Goal: Task Accomplishment & Management: Complete application form

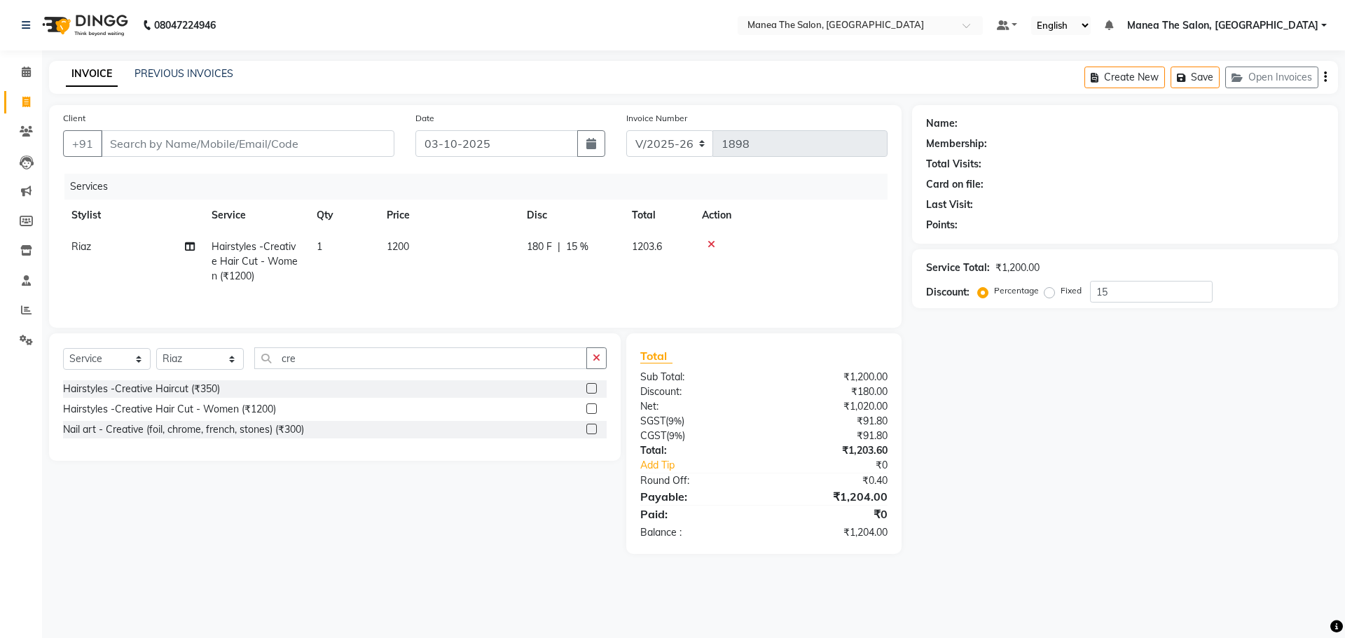
select select "7820"
select select "service"
select select "89024"
click at [281, 152] on input "Client" at bounding box center [248, 143] width 294 height 27
click at [350, 149] on input "Client" at bounding box center [248, 143] width 294 height 27
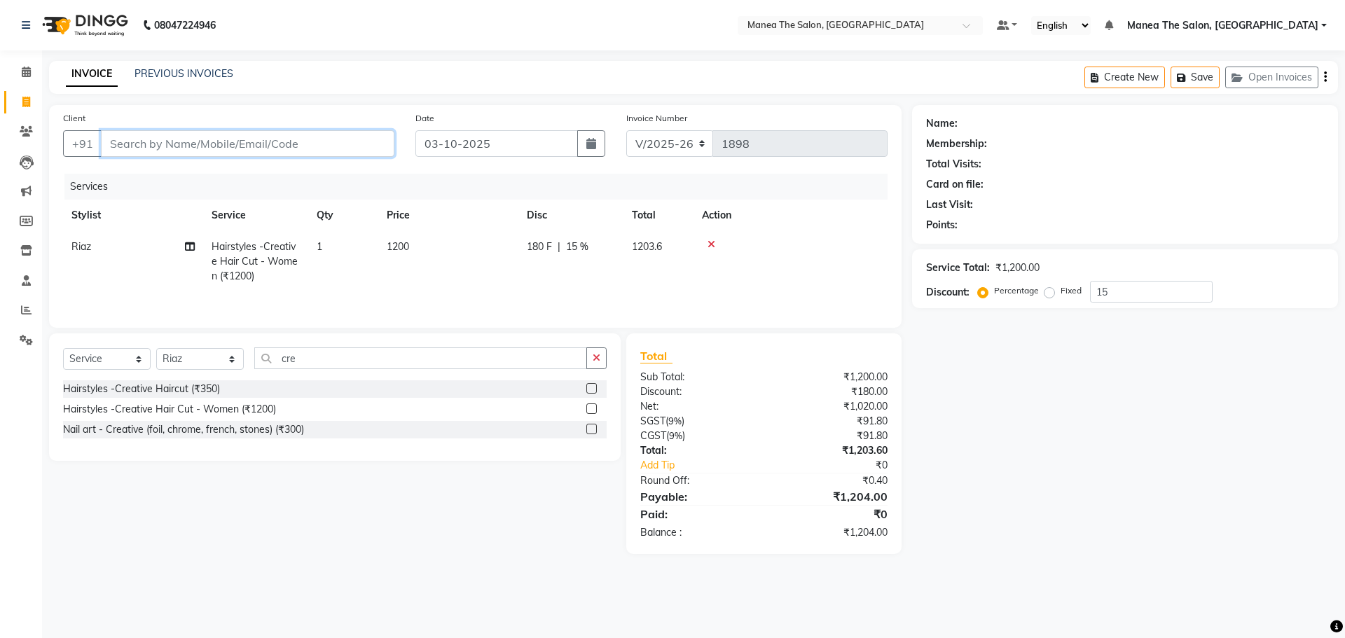
type input "7"
type input "0"
type input "7093190427"
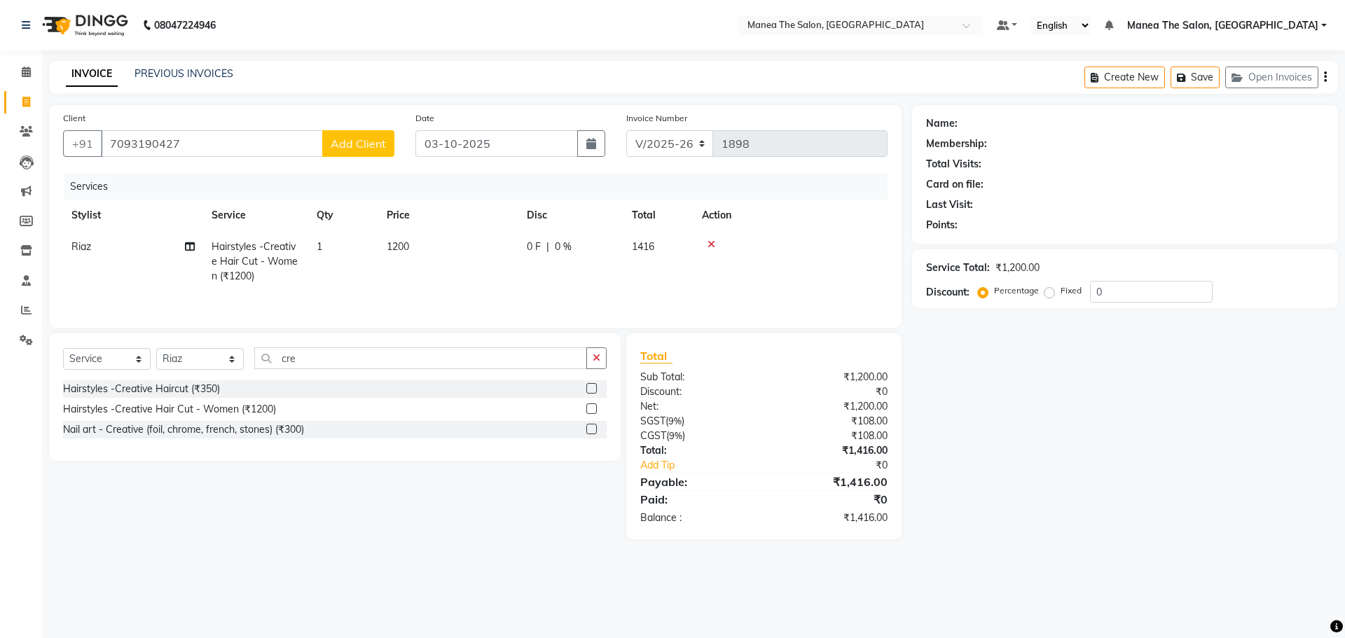
click at [376, 151] on button "Add Client" at bounding box center [358, 143] width 72 height 27
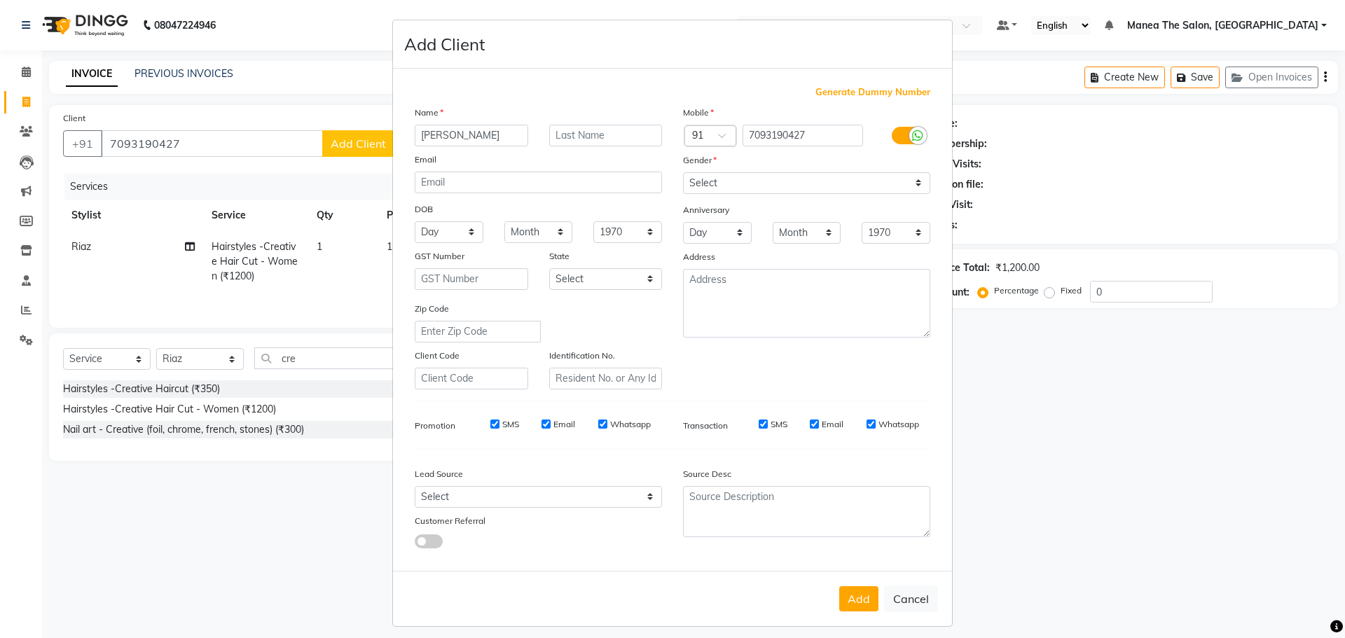
type input "sangeeta"
click at [710, 186] on select "Select Male Female Other Prefer Not To Say" at bounding box center [806, 183] width 247 height 22
select select "female"
click at [683, 172] on select "Select Male Female Other Prefer Not To Say" at bounding box center [806, 183] width 247 height 22
click at [853, 605] on button "Add" at bounding box center [858, 598] width 39 height 25
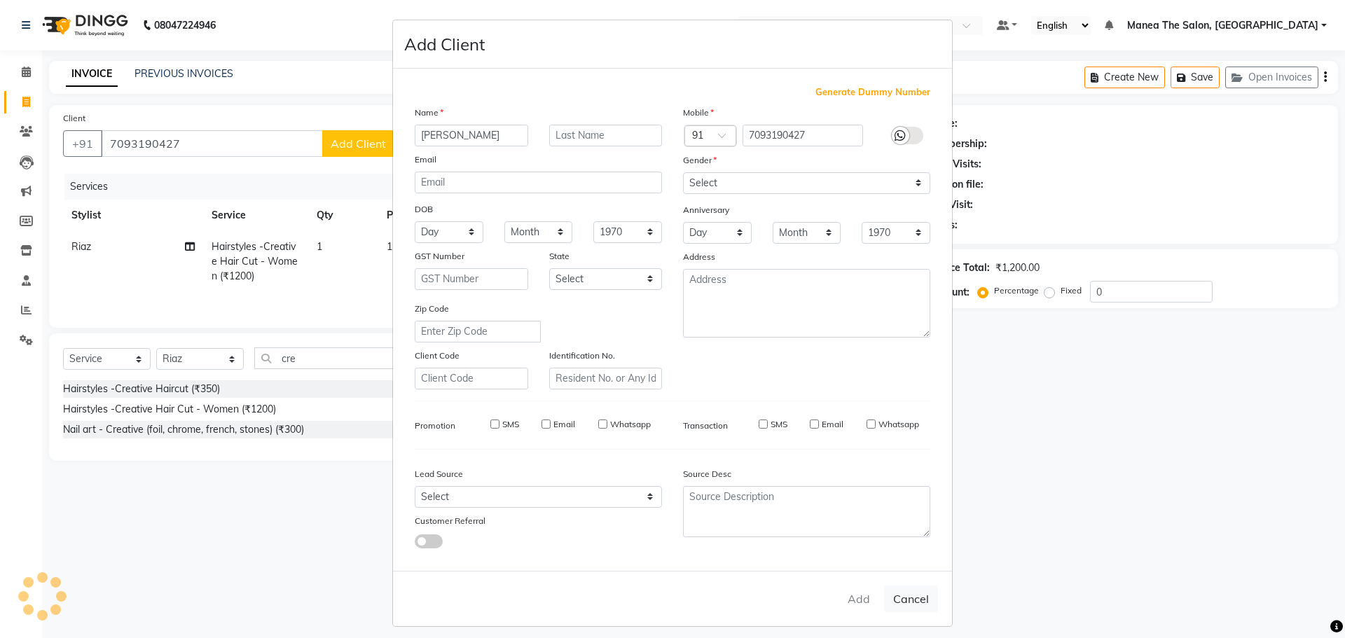
select select
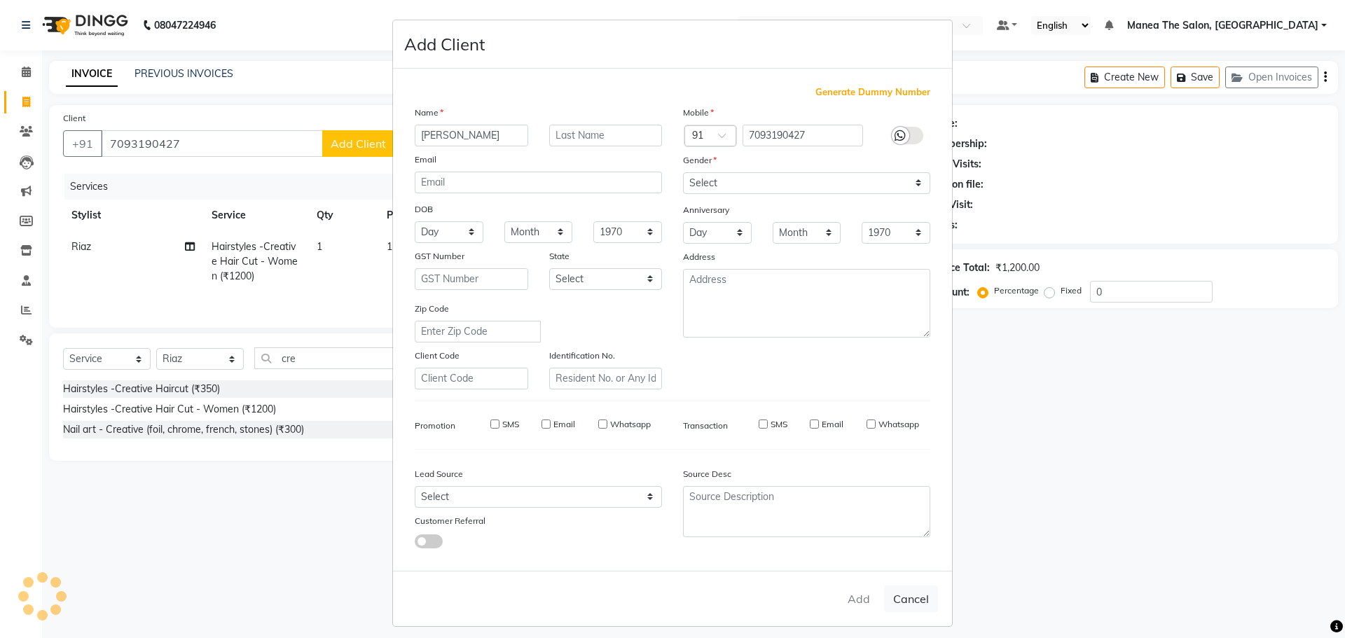
select select
checkbox input "false"
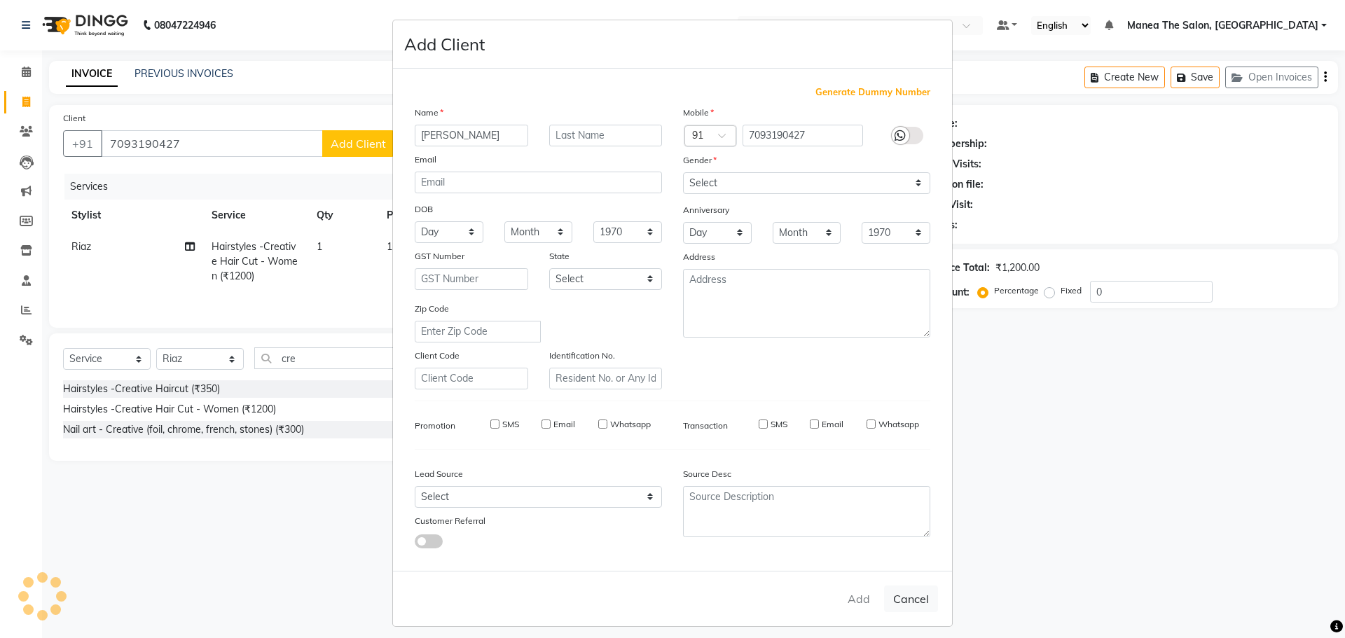
checkbox input "false"
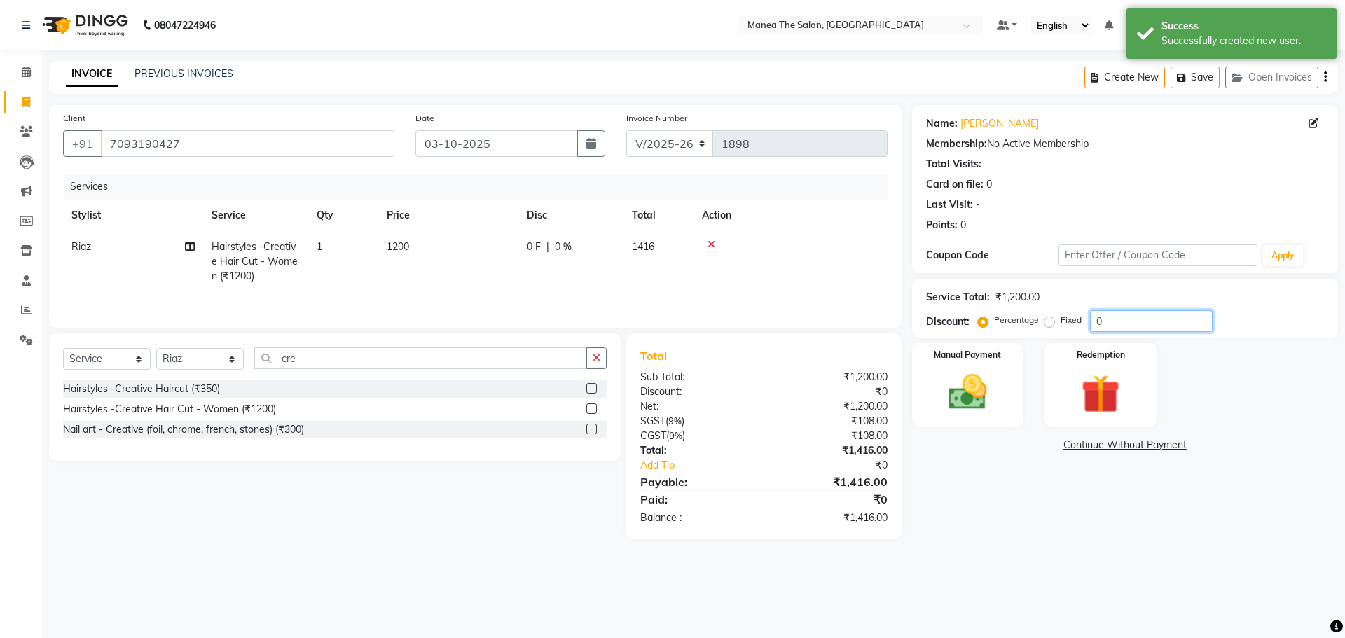
click at [1129, 331] on input "0" at bounding box center [1151, 321] width 123 height 22
type input "0"
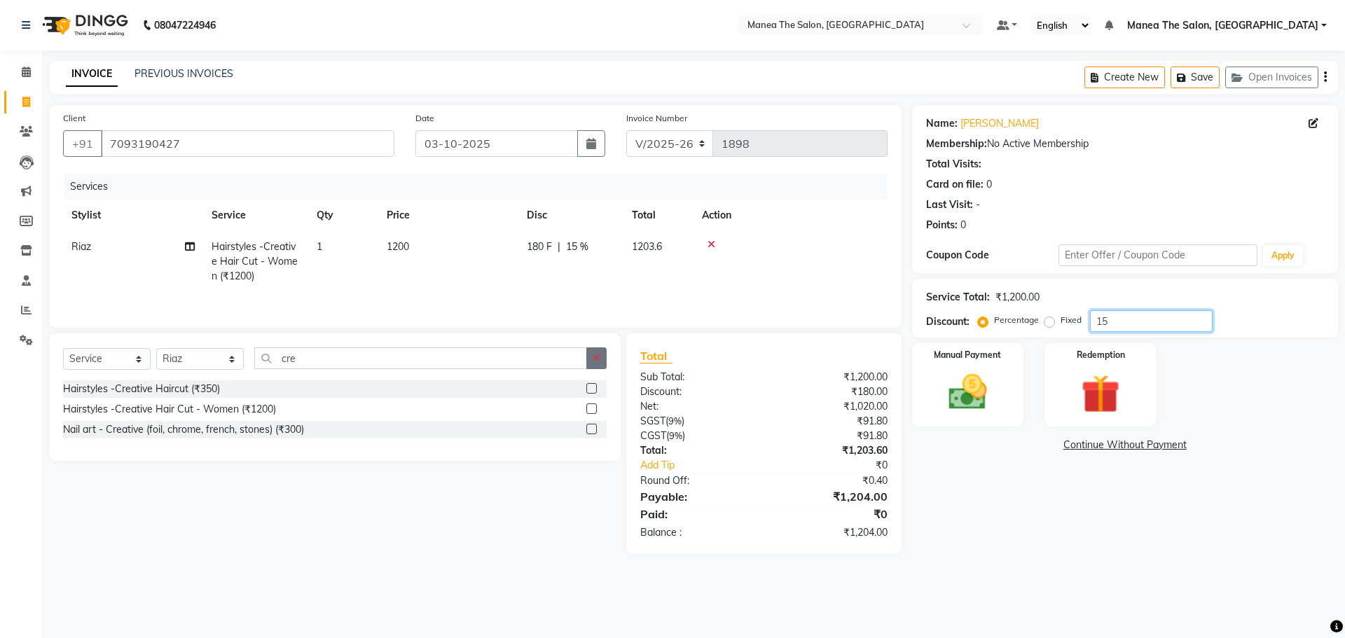
type input "15"
click at [599, 363] on button "button" at bounding box center [596, 359] width 20 height 22
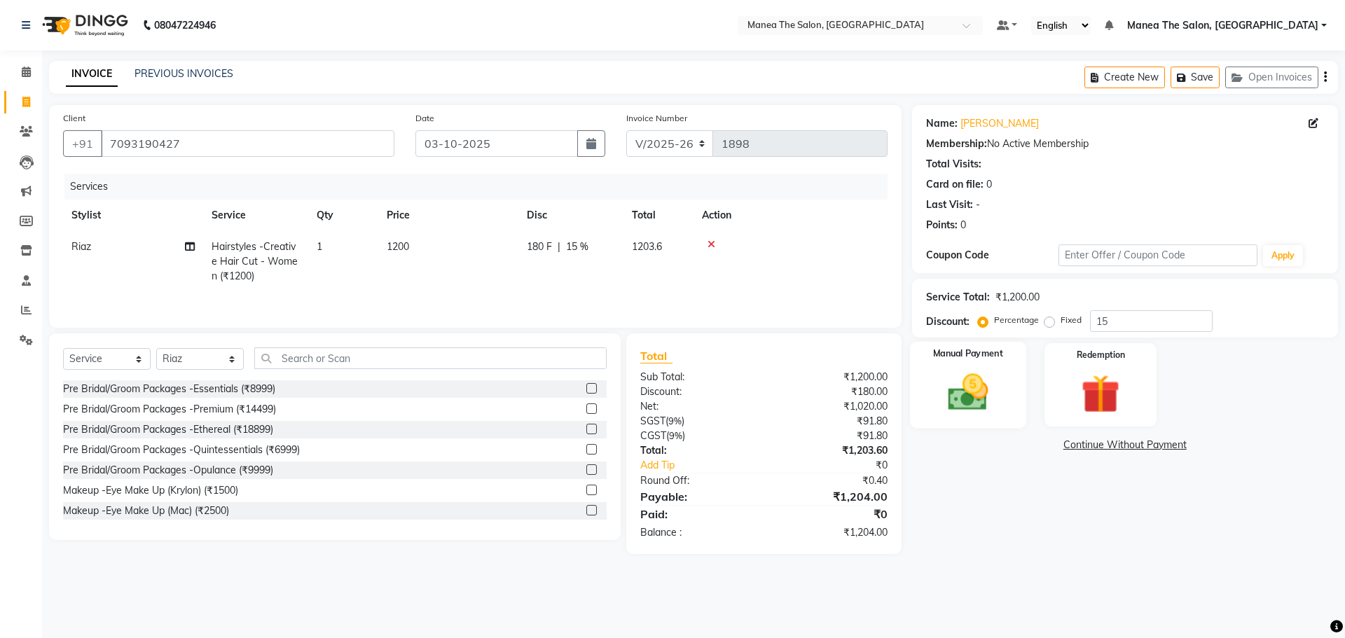
click at [980, 382] on img at bounding box center [967, 392] width 65 height 46
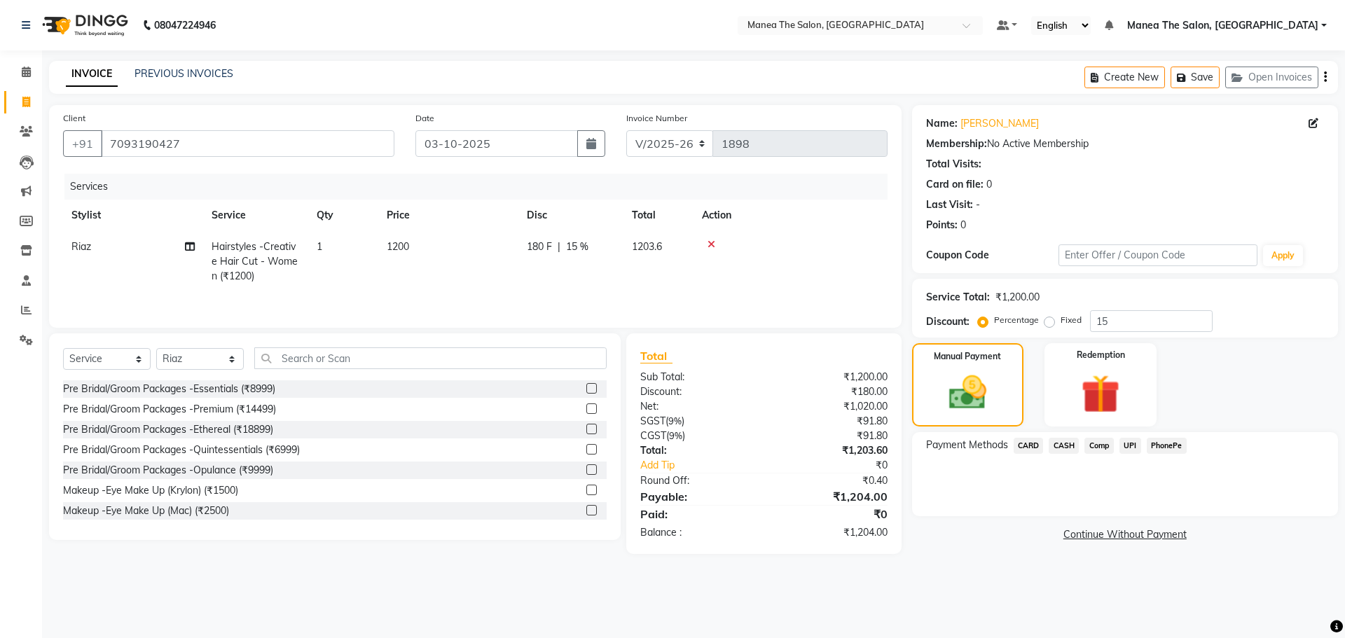
click at [1129, 445] on span "UPI" at bounding box center [1131, 446] width 22 height 16
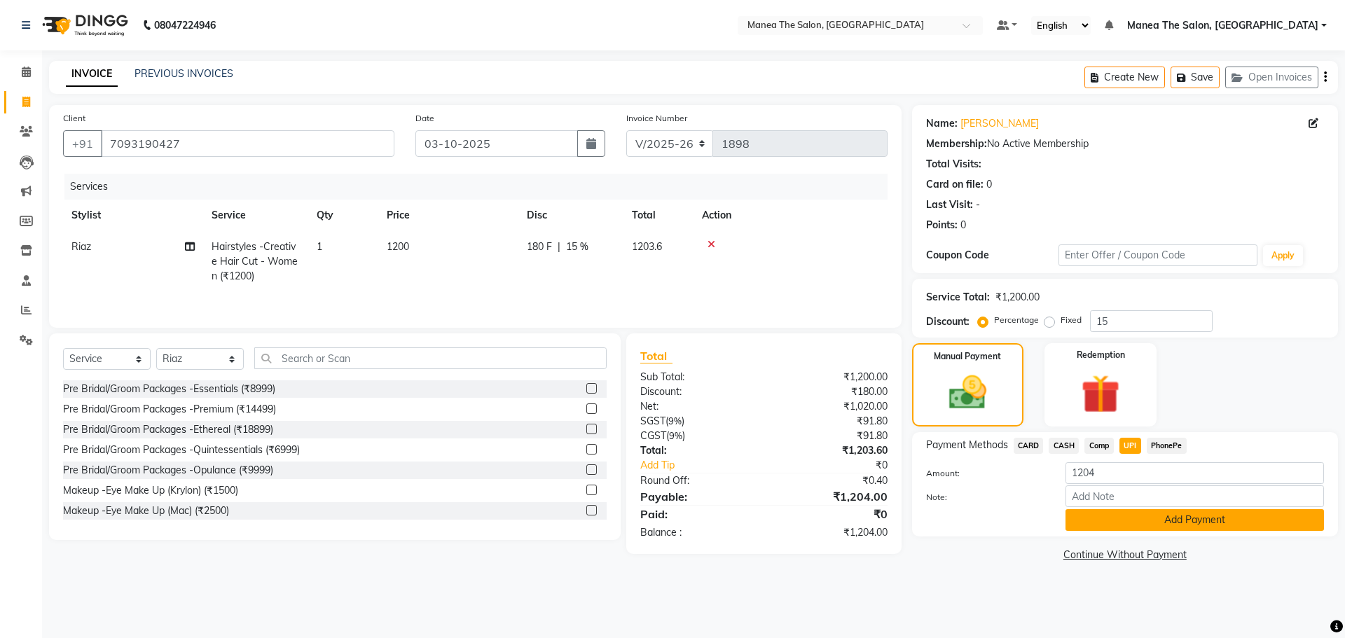
click at [1171, 519] on button "Add Payment" at bounding box center [1195, 520] width 259 height 22
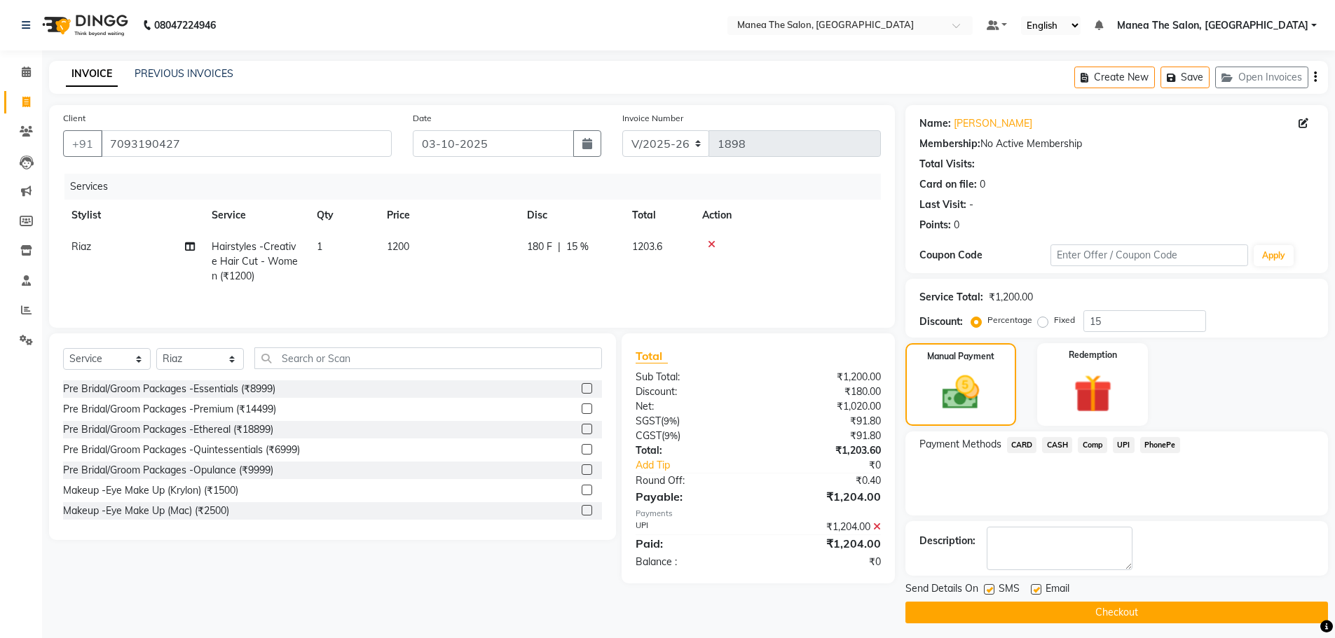
click at [1034, 586] on label at bounding box center [1036, 589] width 11 height 11
click at [1034, 586] on input "checkbox" at bounding box center [1035, 590] width 9 height 9
checkbox input "false"
click at [1029, 607] on button "Checkout" at bounding box center [1116, 613] width 423 height 22
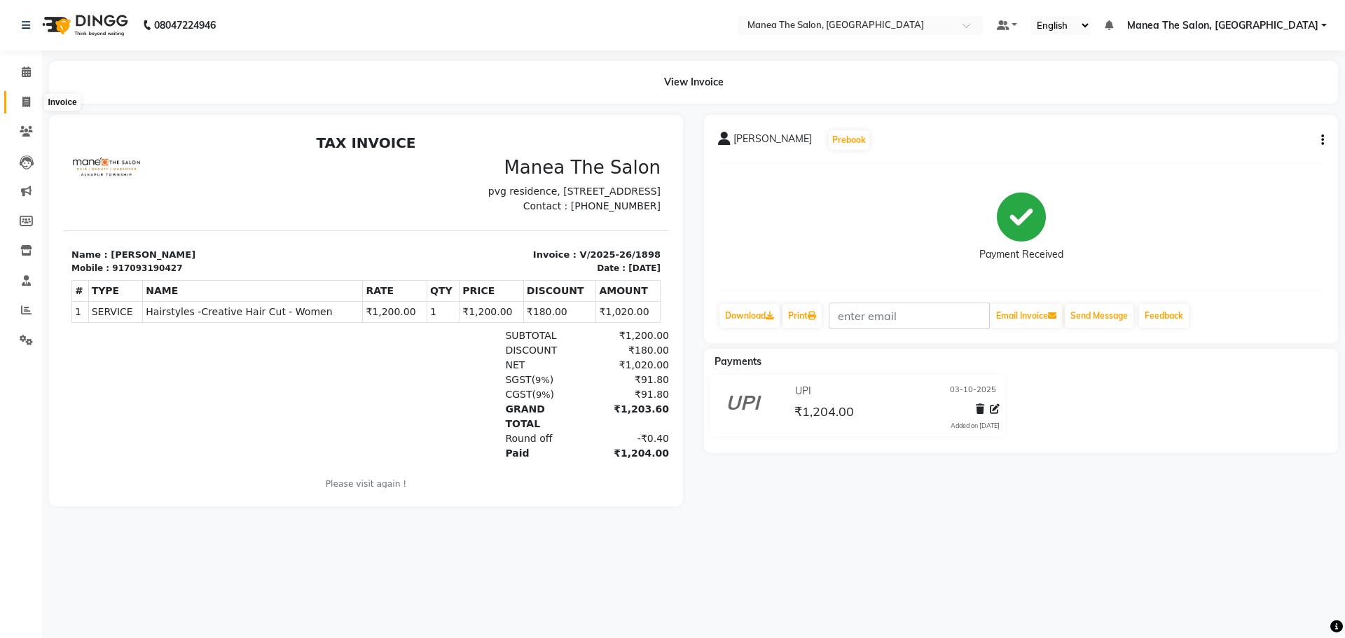
click at [22, 99] on icon at bounding box center [26, 102] width 8 height 11
select select "7820"
select select "service"
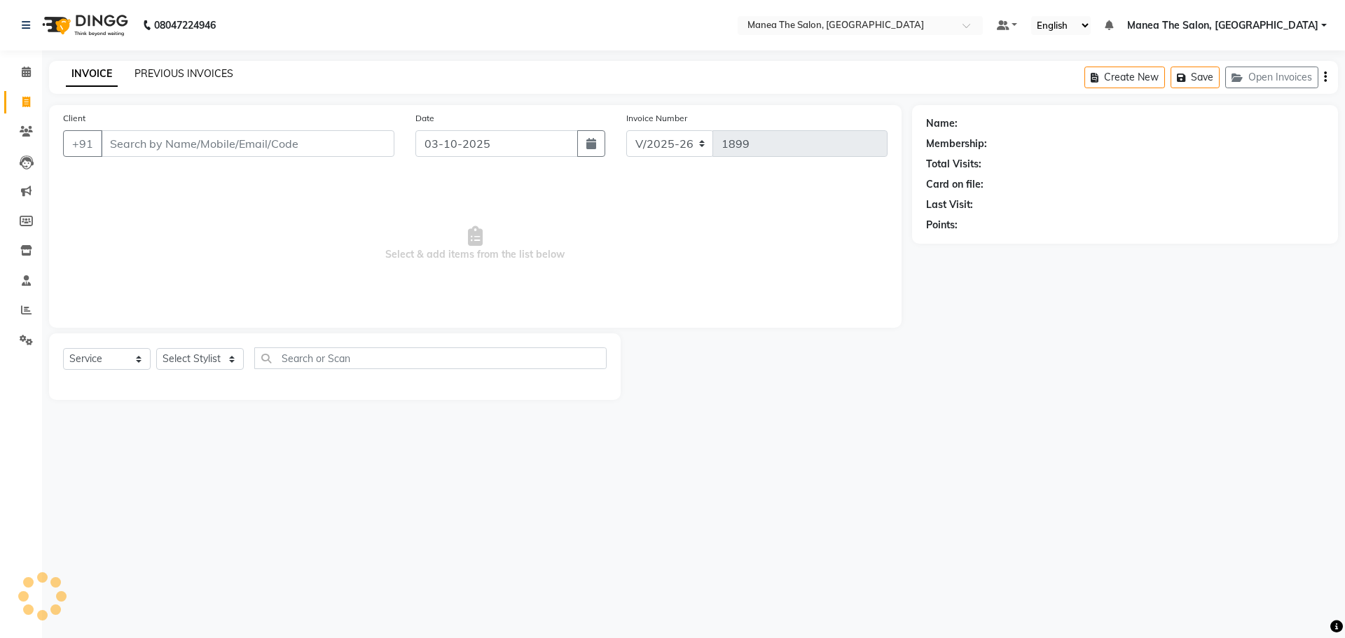
click at [188, 79] on link "PREVIOUS INVOICES" at bounding box center [184, 73] width 99 height 13
